Goal: Information Seeking & Learning: Learn about a topic

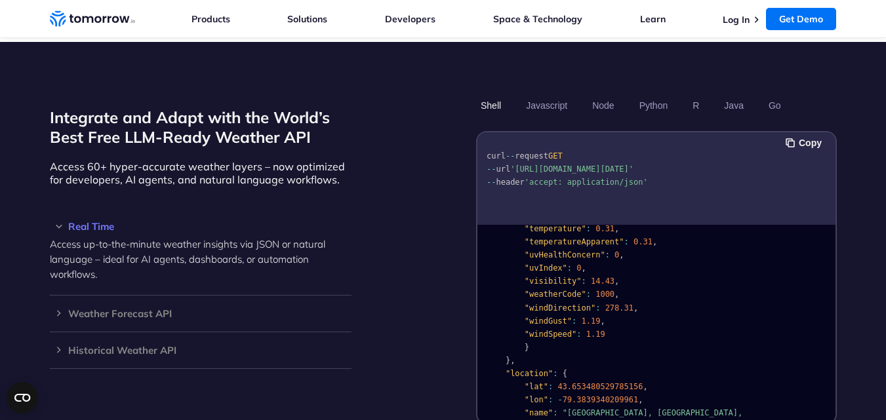
scroll to position [1168, 0]
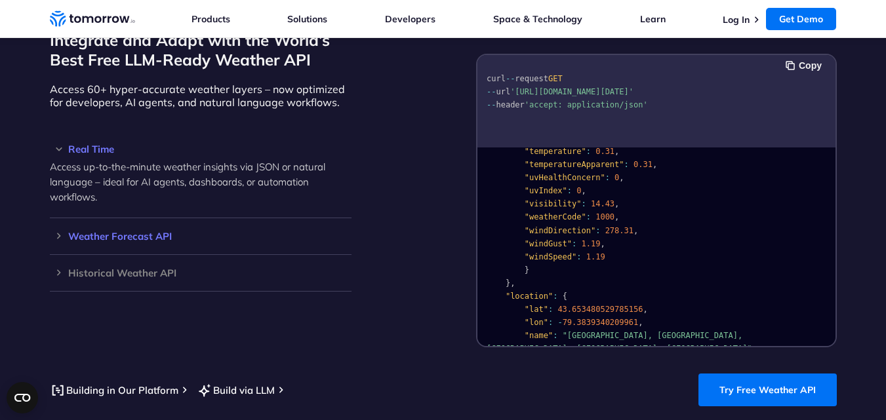
click at [123, 228] on div "Weather Forecast API Access ultra-accurate, hyperlocal data up to 14 days in th…" at bounding box center [201, 236] width 302 height 37
click at [129, 232] on h3 "Weather Forecast API" at bounding box center [201, 237] width 302 height 10
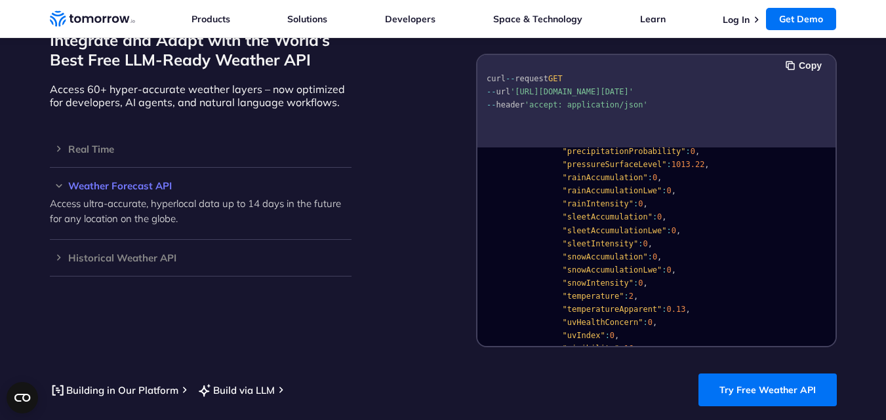
click at [131, 181] on h3 "Weather Forecast API" at bounding box center [201, 186] width 302 height 10
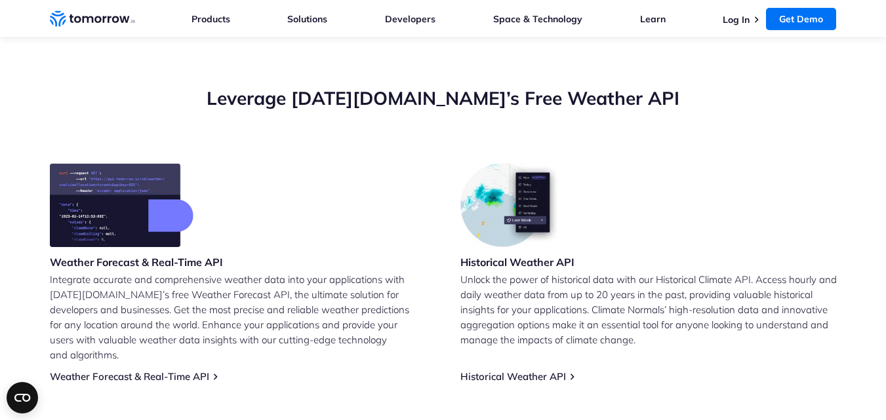
scroll to position [439, 0]
click at [152, 371] on link "Weather Forecast & Real-Time API" at bounding box center [129, 377] width 159 height 12
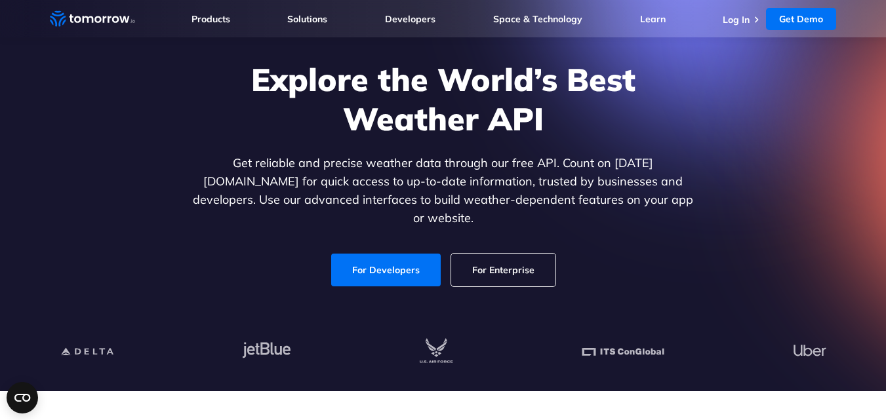
scroll to position [81, 0]
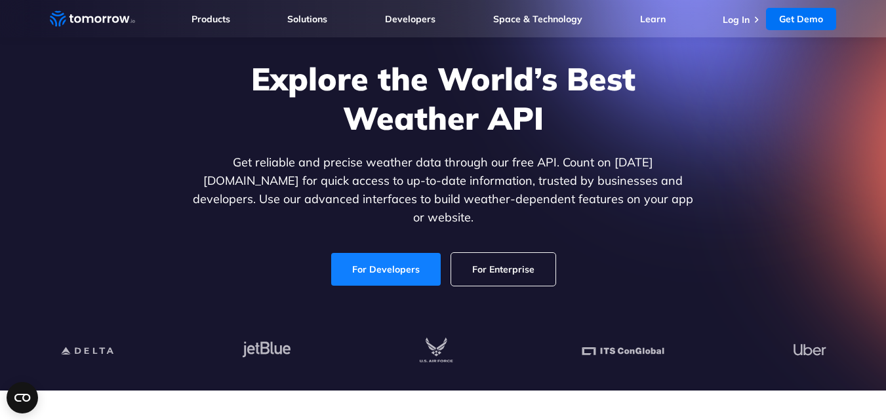
click at [385, 267] on link "For Developers" at bounding box center [386, 269] width 110 height 33
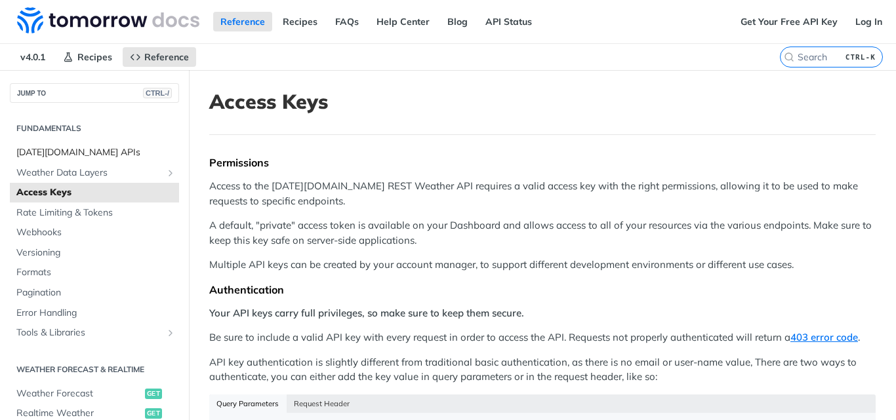
click at [57, 150] on span "Tomorrow.io APIs" at bounding box center [95, 152] width 159 height 13
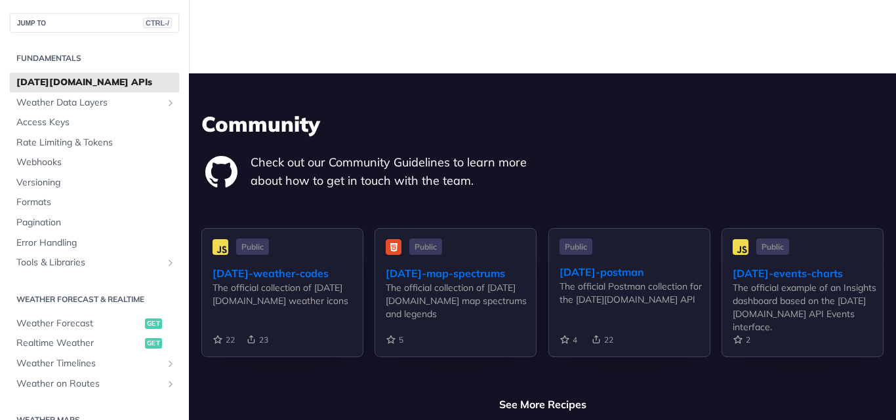
scroll to position [3010, 0]
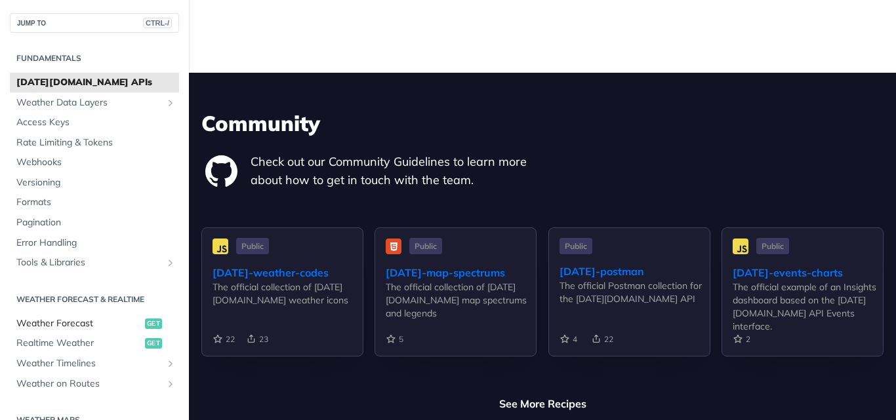
click at [80, 320] on span "Weather Forecast" at bounding box center [78, 323] width 125 height 13
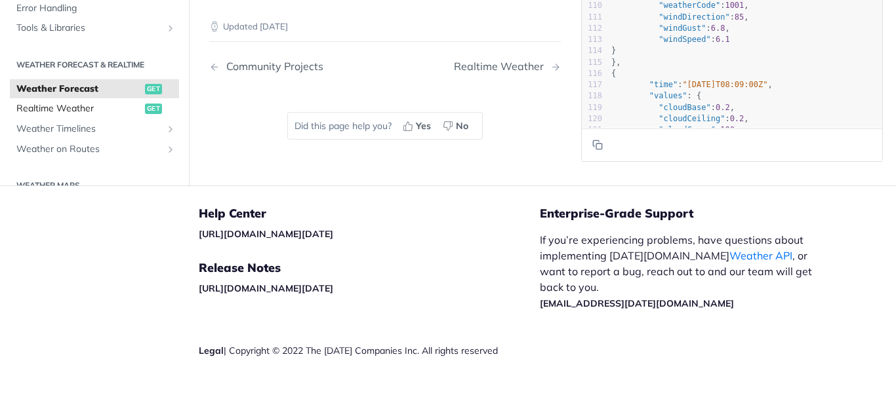
click at [112, 108] on span "Realtime Weather" at bounding box center [78, 109] width 125 height 13
